Goal: Navigation & Orientation: Go to known website

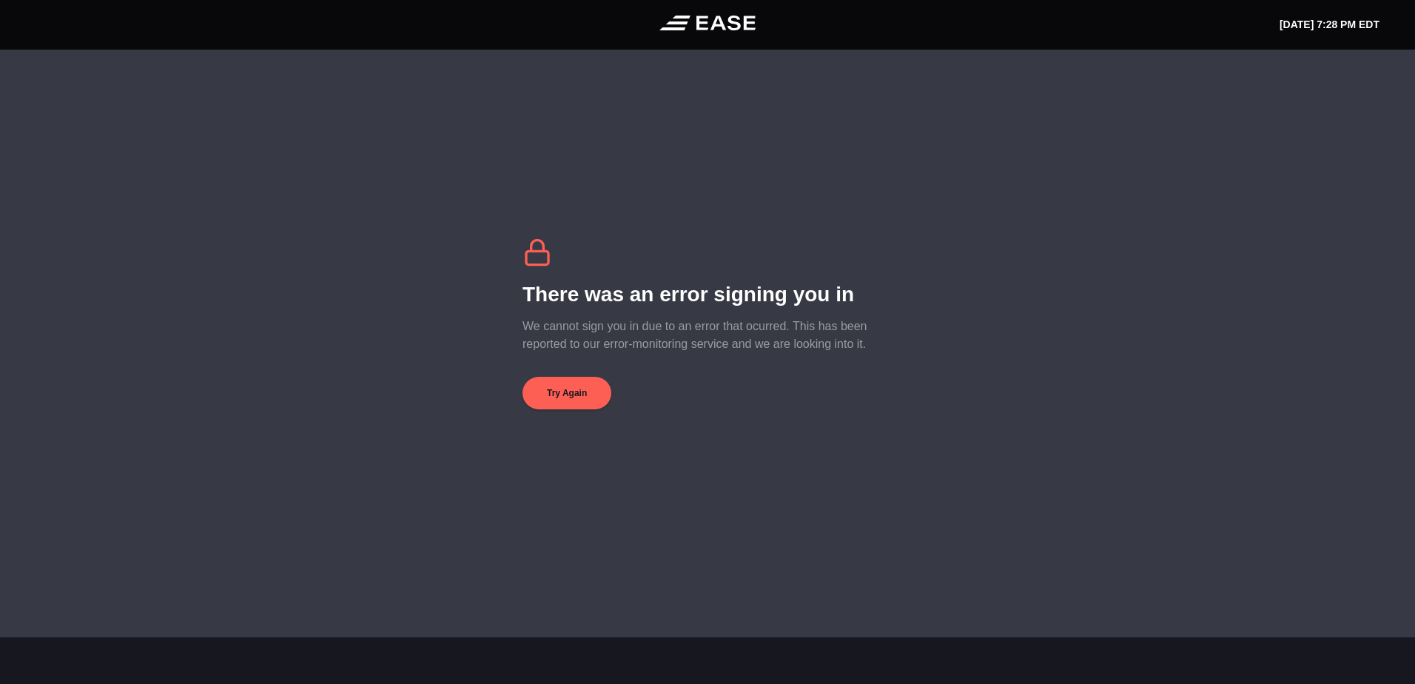
click at [556, 417] on div "There was an error signing you in We cannot sign you in due to an error that oc…" at bounding box center [707, 323] width 1415 height 547
click at [557, 399] on button "Try Again" at bounding box center [566, 393] width 89 height 33
